Goal: Navigation & Orientation: Find specific page/section

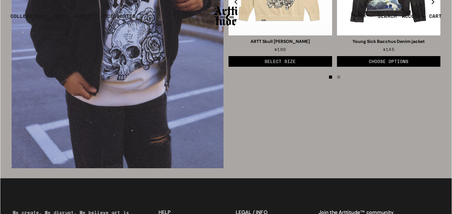
scroll to position [1166, 0]
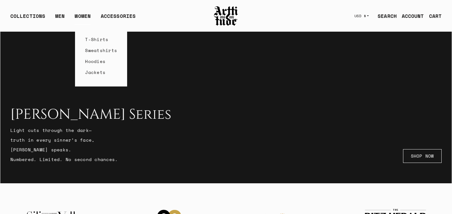
click at [81, 17] on link "WOMEN" at bounding box center [83, 18] width 16 height 13
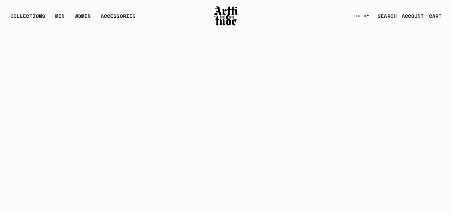
scroll to position [2989, 0]
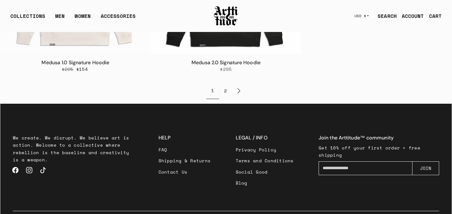
click at [240, 177] on link "Blog" at bounding box center [265, 182] width 58 height 11
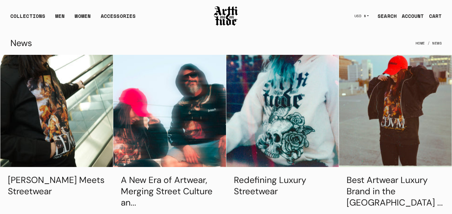
click at [391, 16] on link "SEARCH" at bounding box center [384, 16] width 24 height 13
